Goal: Information Seeking & Learning: Learn about a topic

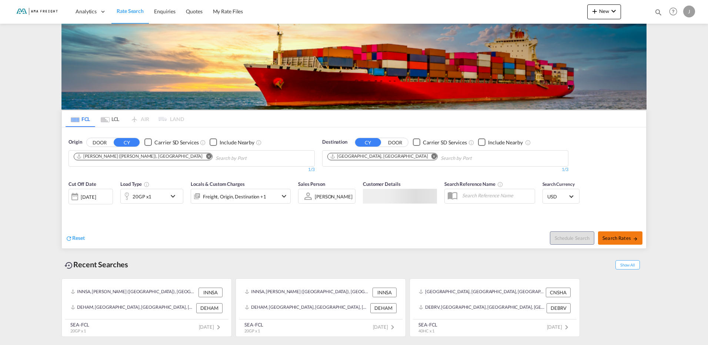
click at [635, 241] on md-icon "icon-arrow-right" at bounding box center [635, 238] width 5 height 5
type input "INNSA to DEHAM / [DATE]"
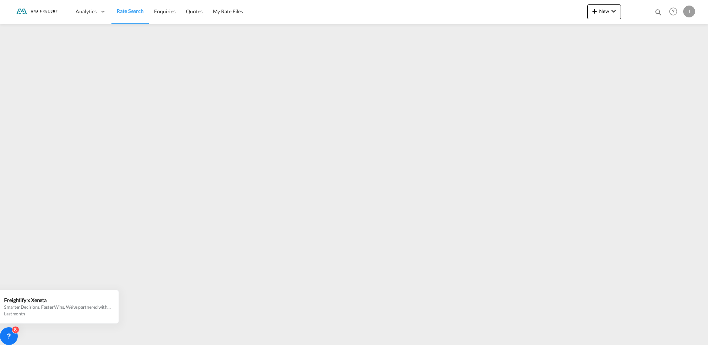
click at [135, 5] on link "Rate Search" at bounding box center [129, 12] width 37 height 24
